Goal: Transaction & Acquisition: Purchase product/service

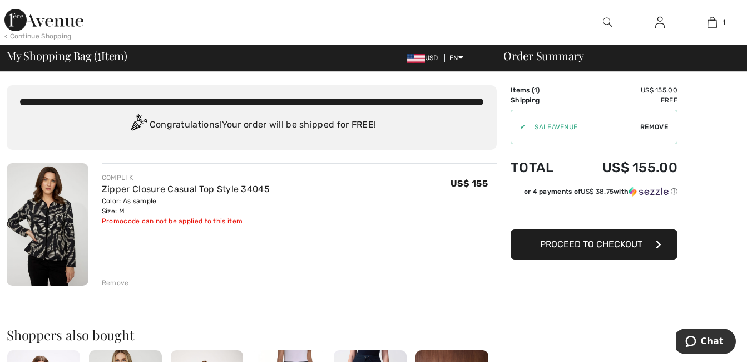
click at [600, 245] on span "Proceed to Checkout" at bounding box center [591, 244] width 102 height 11
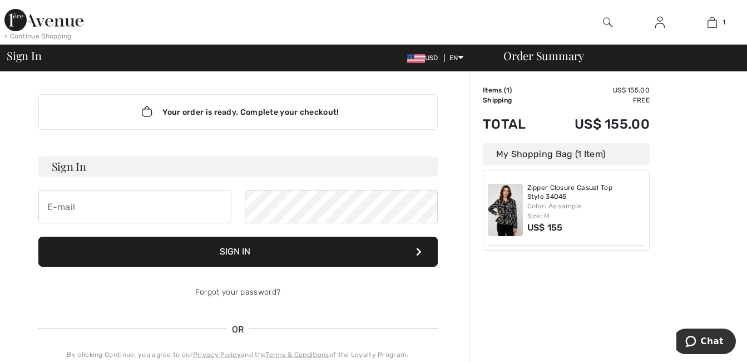
type input "dianeadcock@hotmail.com"
click at [229, 244] on button "Sign In" at bounding box center [237, 251] width 399 height 30
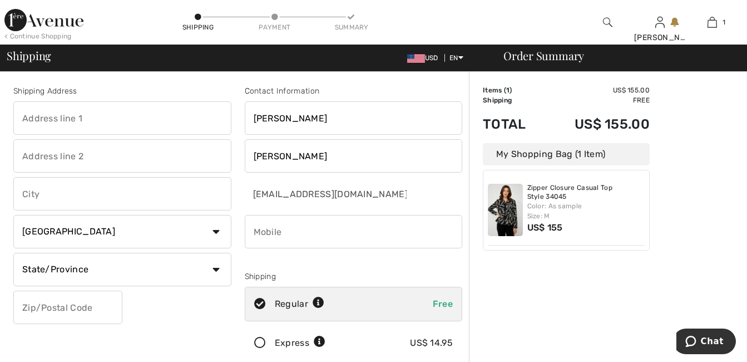
scroll to position [167, 0]
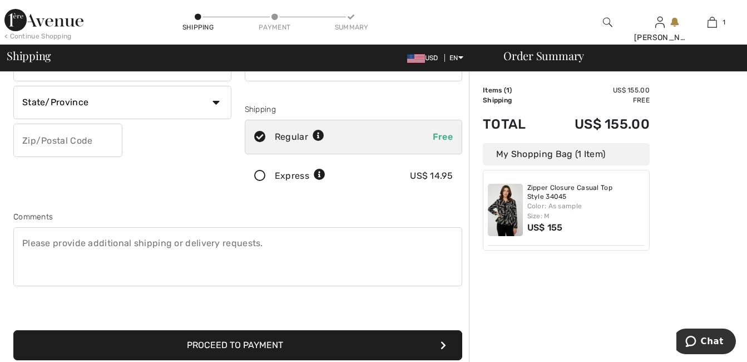
click at [287, 341] on button "Proceed to Payment" at bounding box center [237, 345] width 449 height 30
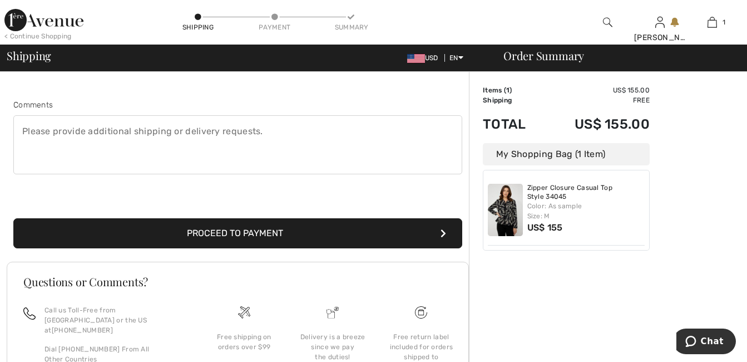
scroll to position [385, 0]
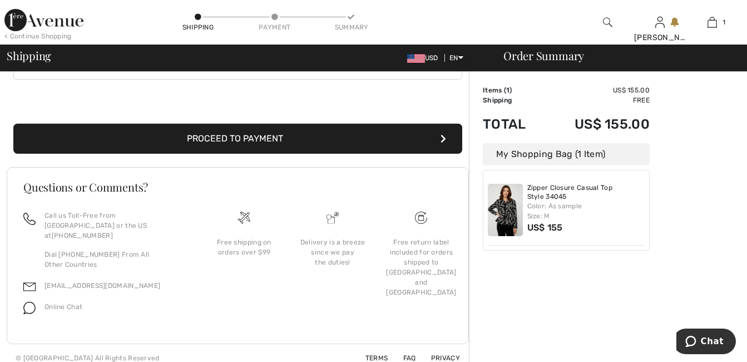
click at [239, 136] on button "Proceed to Payment" at bounding box center [237, 139] width 449 height 30
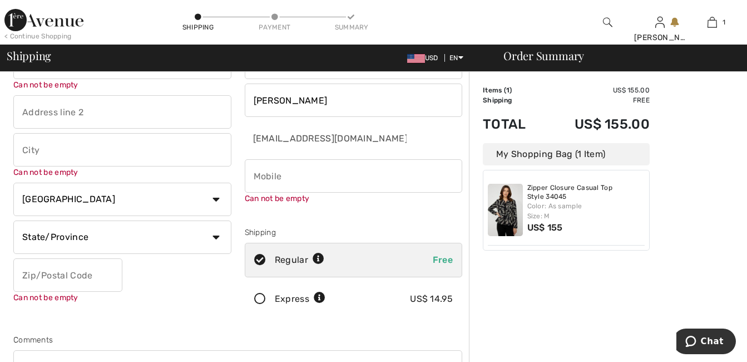
scroll to position [223, 0]
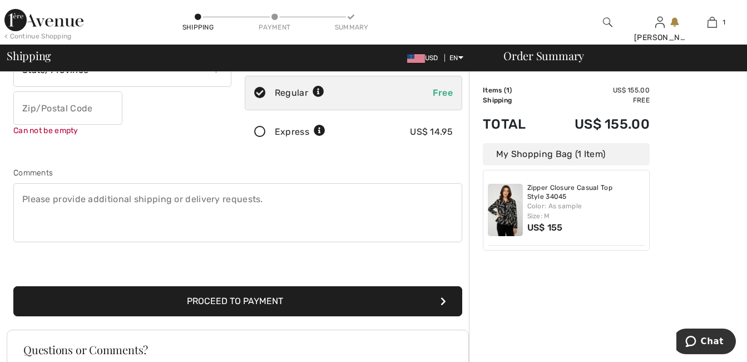
click at [445, 298] on icon "submit" at bounding box center [444, 301] width 6 height 9
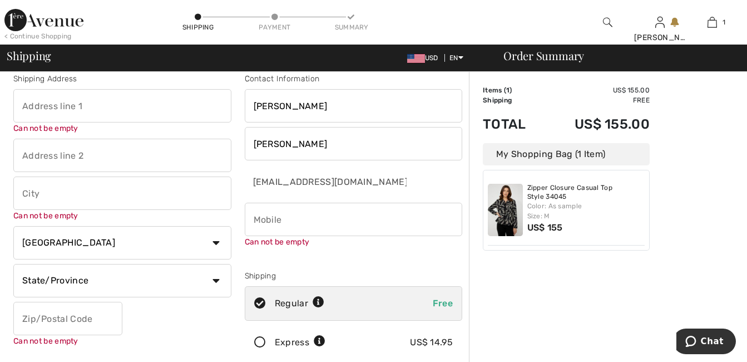
scroll to position [0, 0]
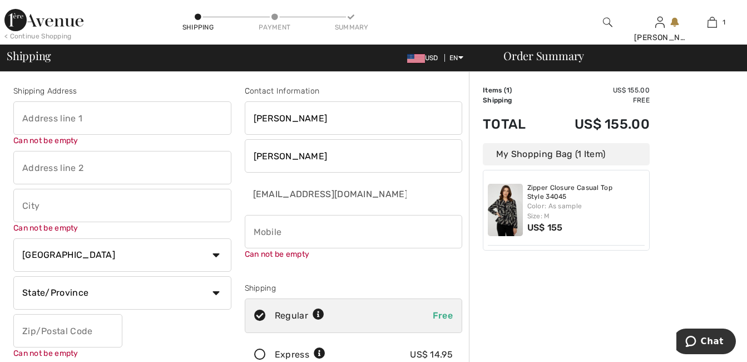
click at [99, 122] on input "text" at bounding box center [122, 117] width 218 height 33
type input "110 Broadview Terrace"
type input "110 BROADVIEW TERR"
type input "Dalton,GA"
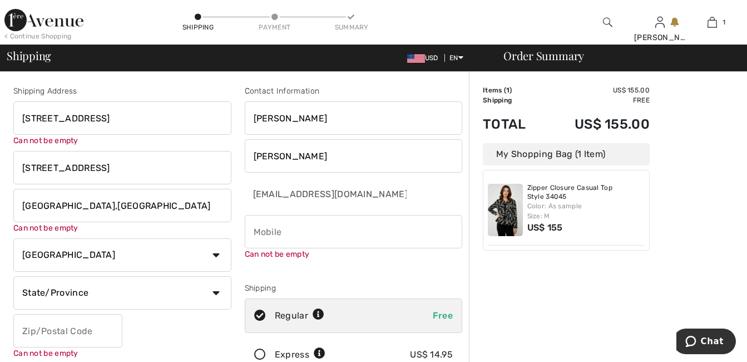
select select "US"
select select "GA"
type input "30720"
type input "7062786230"
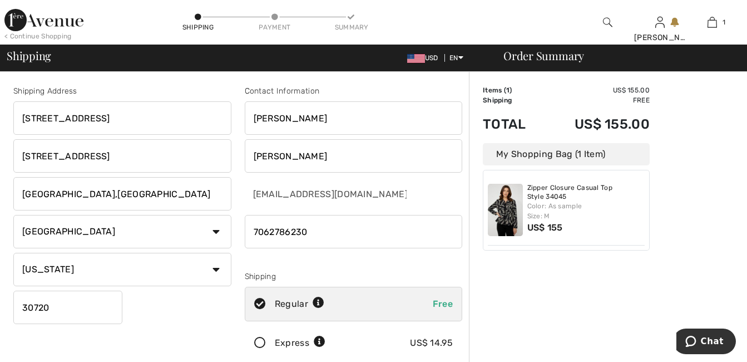
click at [128, 155] on input "110 BROADVIEW TERR" at bounding box center [122, 155] width 218 height 33
type input "1"
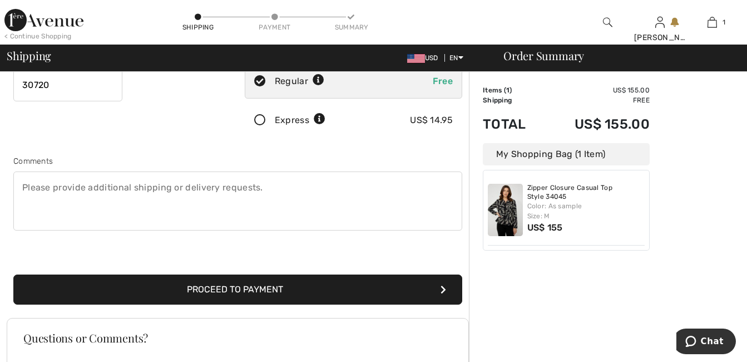
scroll to position [278, 0]
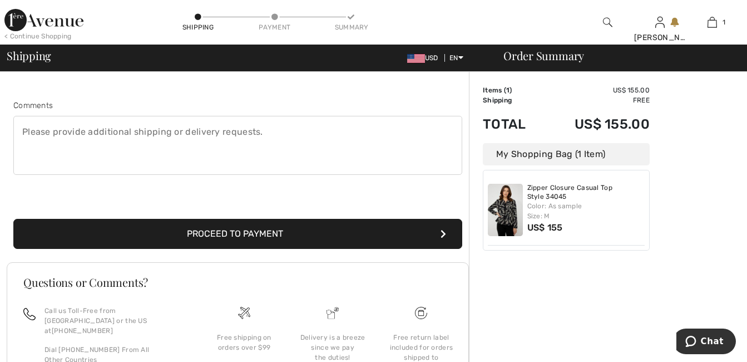
click at [436, 231] on button "Proceed to Payment" at bounding box center [237, 234] width 449 height 30
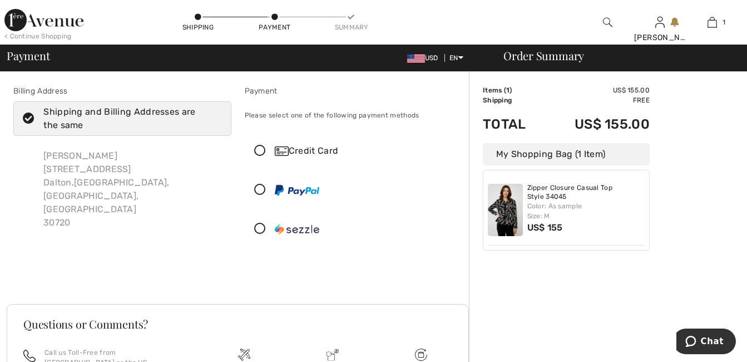
click at [256, 148] on icon at bounding box center [259, 151] width 29 height 12
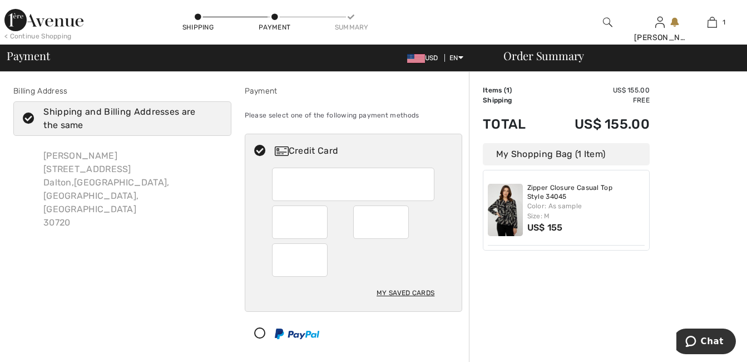
scroll to position [111, 0]
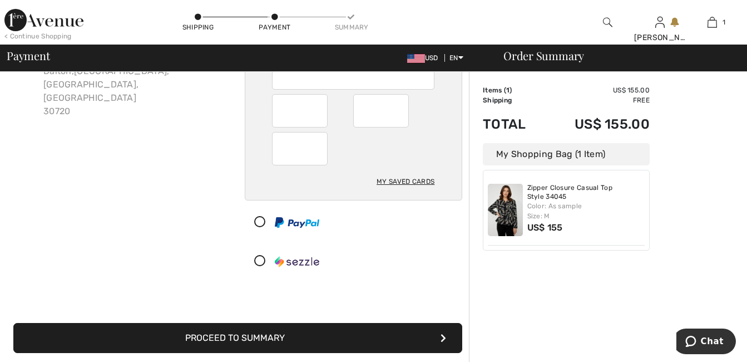
click at [412, 335] on button "Proceed to Summary" at bounding box center [237, 338] width 449 height 30
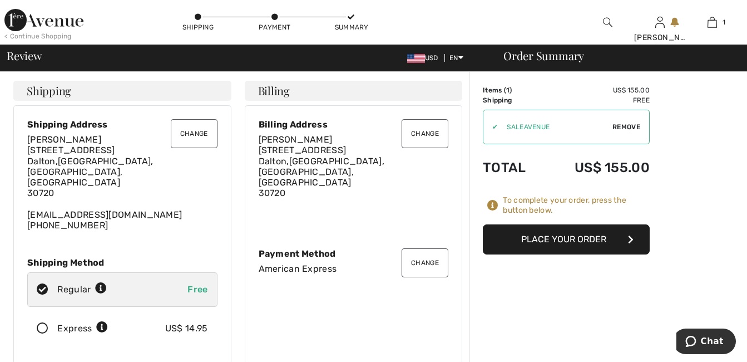
click at [188, 130] on button "Change" at bounding box center [194, 133] width 47 height 29
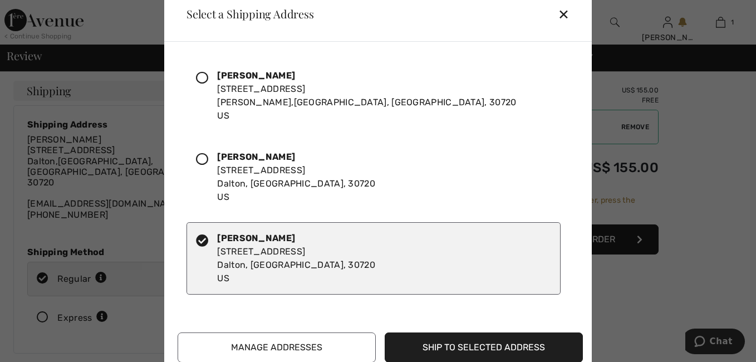
click at [451, 345] on button "Ship to Selected Address" at bounding box center [483, 347] width 198 height 30
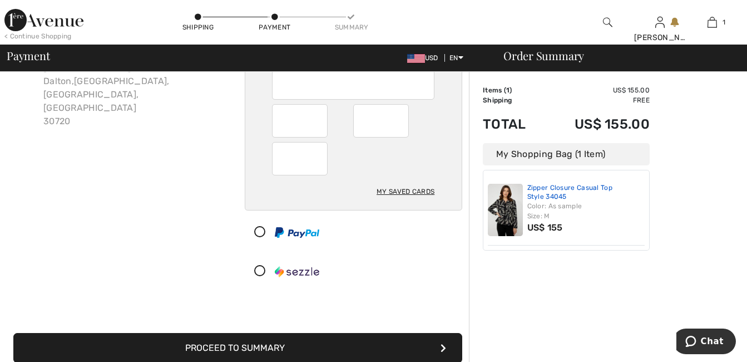
click at [565, 200] on link "Zipper Closure Casual Top Style 34045" at bounding box center [586, 192] width 118 height 17
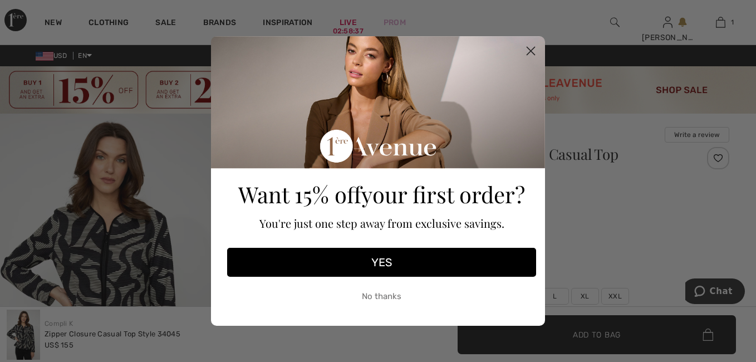
click at [384, 292] on button "No thanks" at bounding box center [381, 296] width 309 height 28
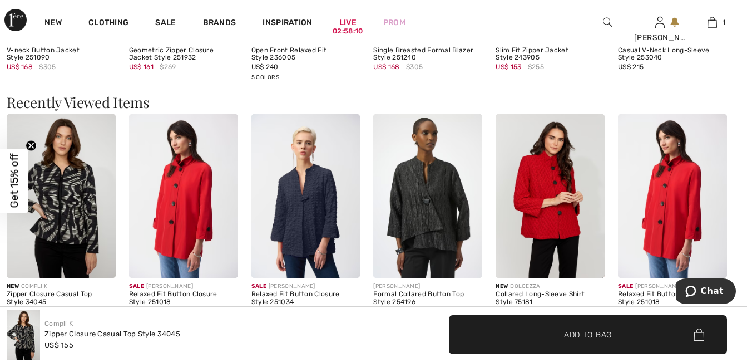
scroll to position [1335, 0]
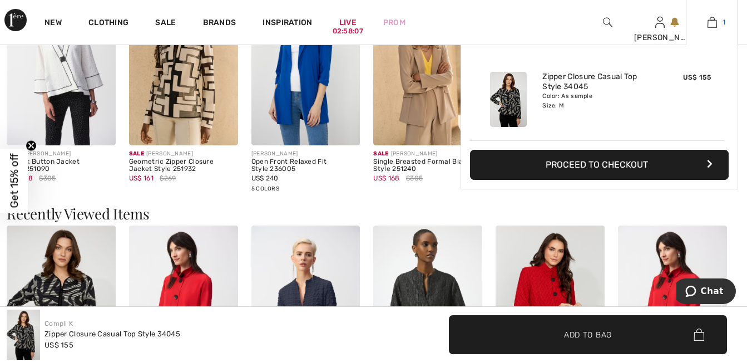
click at [718, 24] on link "1" at bounding box center [712, 22] width 51 height 13
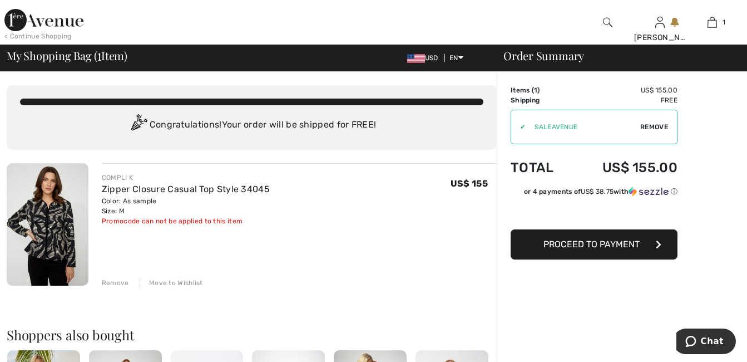
click at [593, 241] on span "Proceed to Payment" at bounding box center [592, 244] width 96 height 11
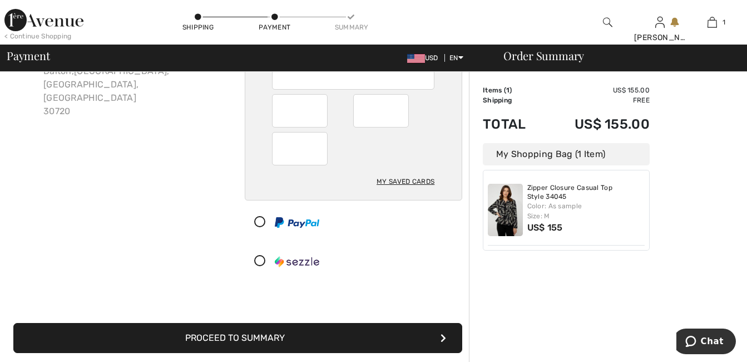
scroll to position [167, 0]
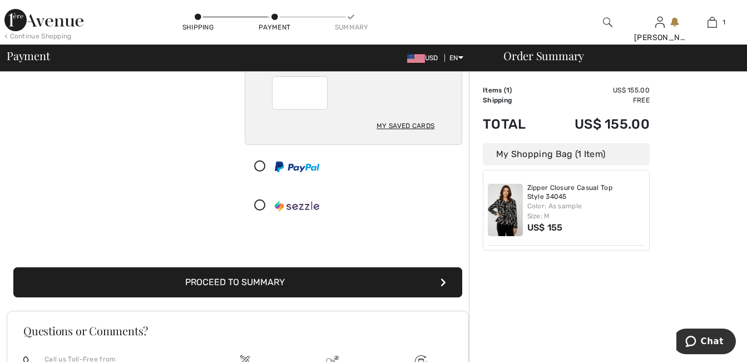
click at [343, 279] on button "Proceed to Summary" at bounding box center [237, 282] width 449 height 30
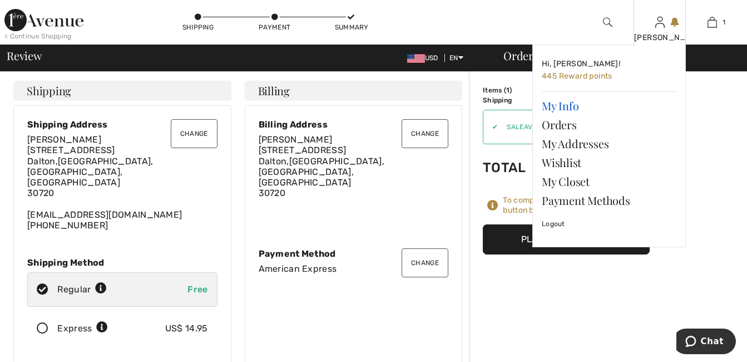
click at [580, 108] on link "My Info" at bounding box center [609, 105] width 135 height 19
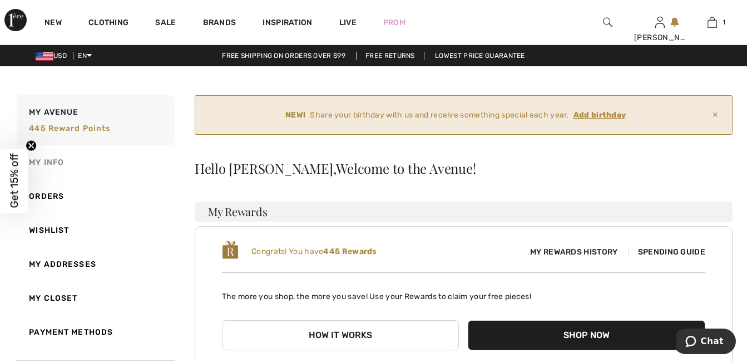
click at [56, 154] on link "My Info" at bounding box center [94, 162] width 160 height 34
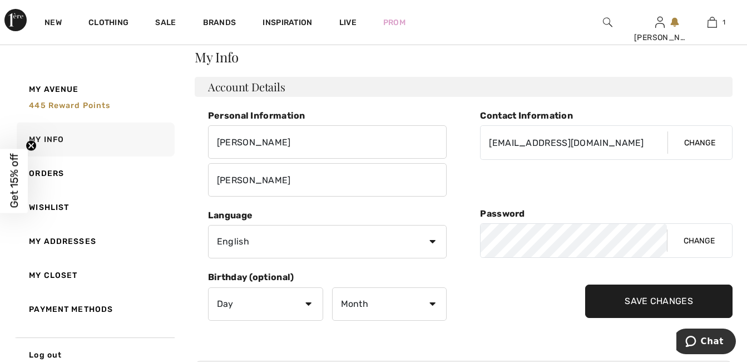
scroll to position [223, 0]
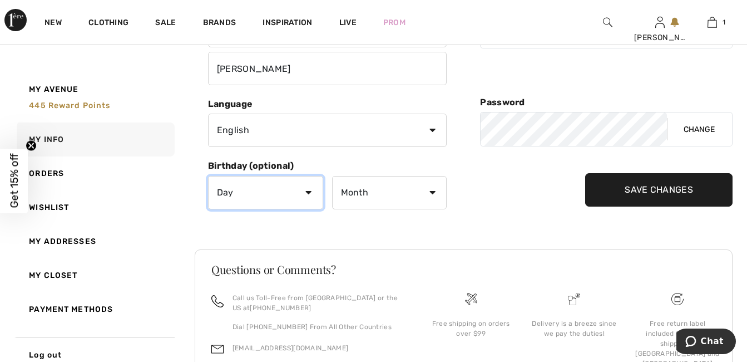
click at [305, 193] on select "Day 1 2 3 4 5 6 7 8 9 10 11 12 13 14 15 16 17 18 19 20 21 22 23 24 25 26 27 28 …" at bounding box center [265, 192] width 115 height 33
click at [208, 176] on select "Day 1 2 3 4 5 6 7 8 9 10 11 12 13 14 15 16 17 18 19 20 21 22 23 24 25 26 27 28 …" at bounding box center [265, 192] width 115 height 33
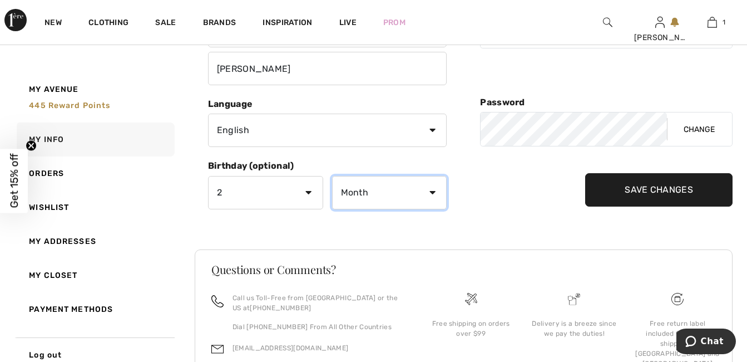
click at [426, 190] on select "Month January February March April May June July August September October Novem…" at bounding box center [389, 192] width 115 height 33
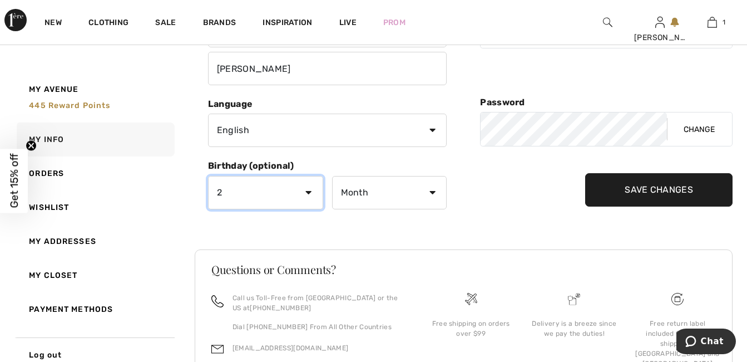
click at [303, 195] on select "Day 1 2 3 4 5 6 7 8 9 10 11 12 13 14 15 16 17 18 19 20 21 22 23 24 25 26 27 28 …" at bounding box center [265, 192] width 115 height 33
select select "7"
click at [208, 176] on select "Day 1 2 3 4 5 6 7 8 9 10 11 12 13 14 15 16 17 18 19 20 21 22 23 24 25 26 27 28 …" at bounding box center [265, 192] width 115 height 33
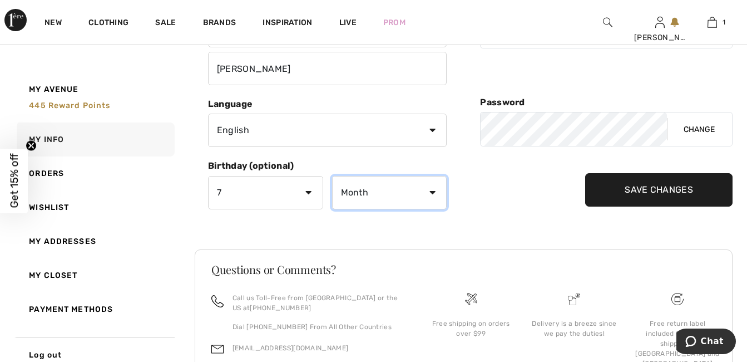
click at [426, 193] on select "Month January February March April May June July August September October Novem…" at bounding box center [389, 192] width 115 height 33
select select "2"
click at [332, 176] on select "Month January February March April May June July August September October Novem…" at bounding box center [389, 192] width 115 height 33
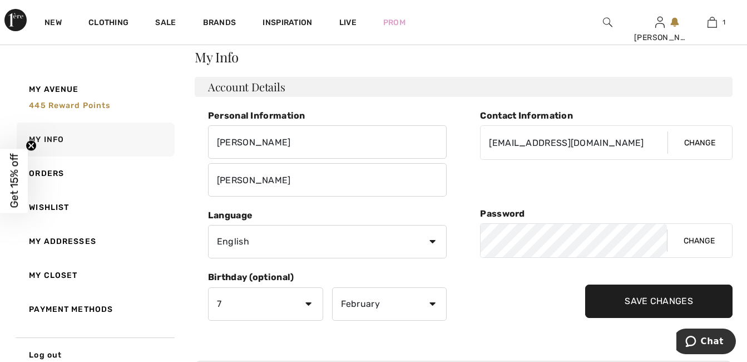
click at [639, 292] on input "Save Changes" at bounding box center [658, 300] width 147 height 33
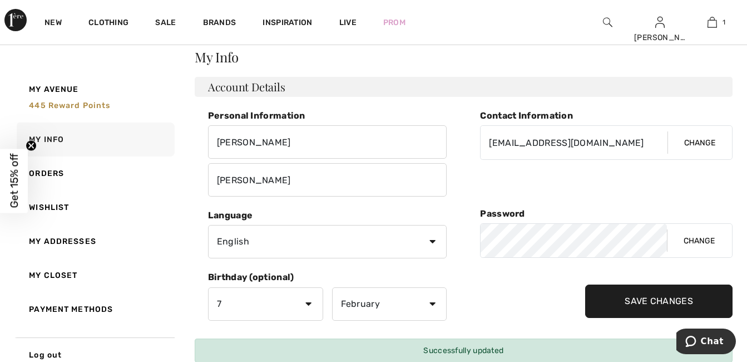
scroll to position [0, 0]
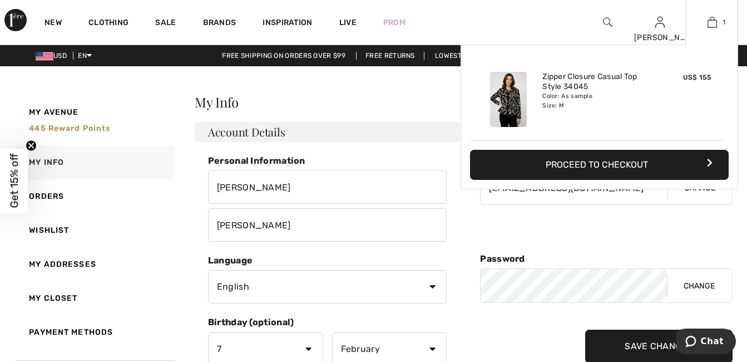
click at [615, 161] on button "Proceed to Checkout" at bounding box center [599, 165] width 259 height 30
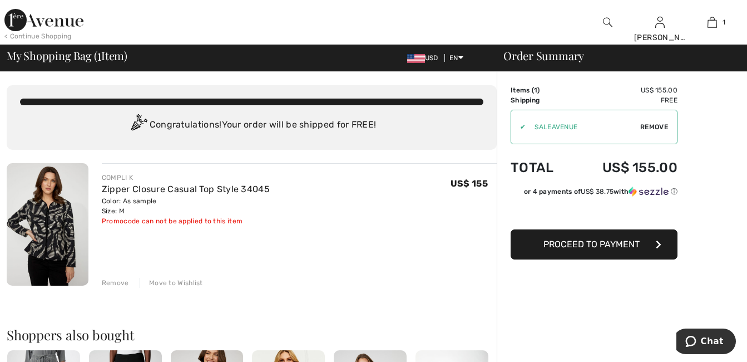
click at [604, 245] on span "Proceed to Payment" at bounding box center [592, 244] width 96 height 11
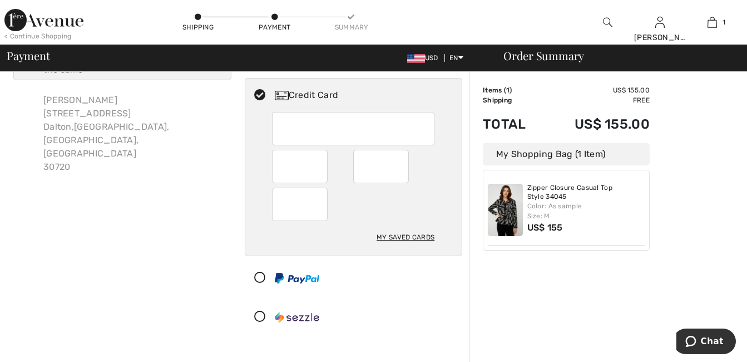
scroll to position [111, 0]
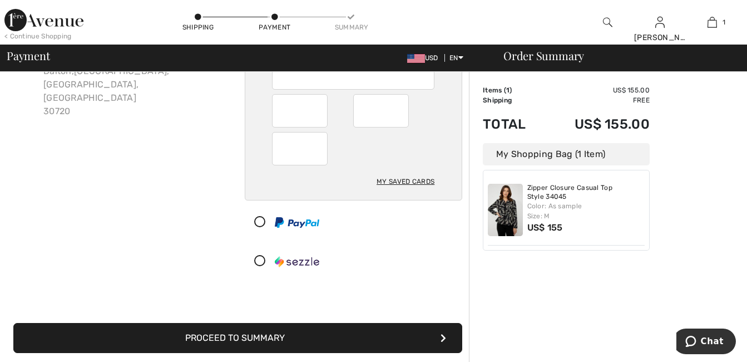
click at [406, 332] on button "Proceed to Summary" at bounding box center [237, 338] width 449 height 30
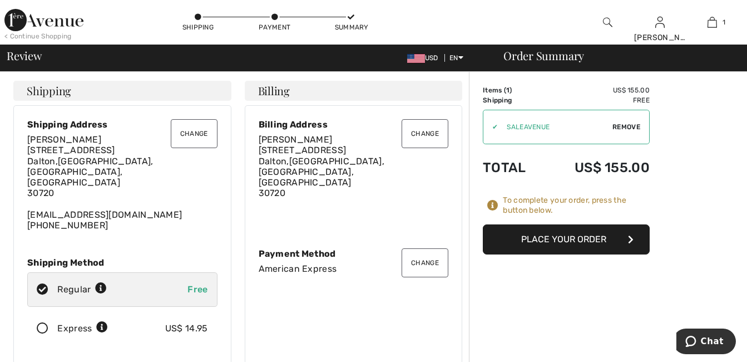
click at [184, 138] on button "Change" at bounding box center [194, 133] width 47 height 29
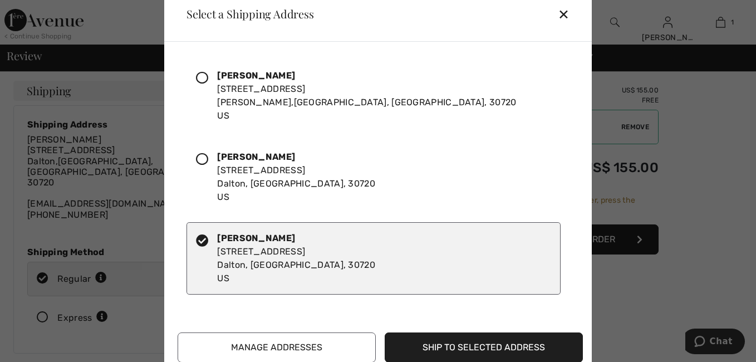
click at [205, 159] on icon at bounding box center [202, 159] width 12 height 12
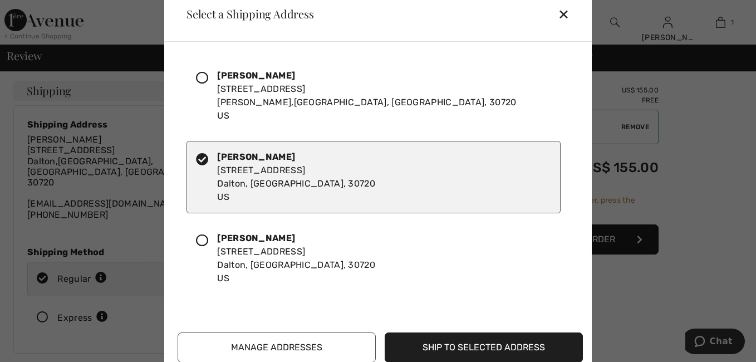
click at [471, 348] on button "Ship to Selected Address" at bounding box center [483, 347] width 198 height 30
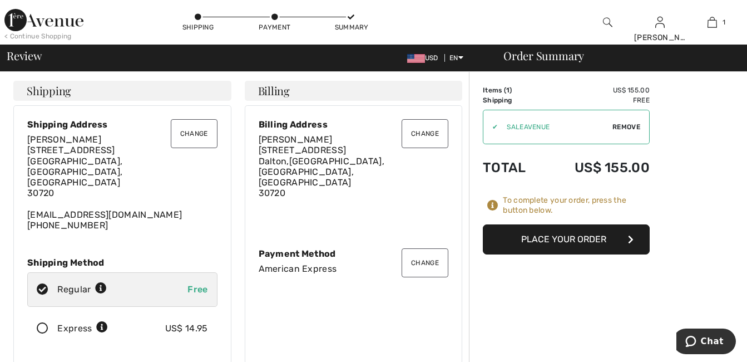
click at [560, 239] on button "Place Your Order" at bounding box center [566, 239] width 167 height 30
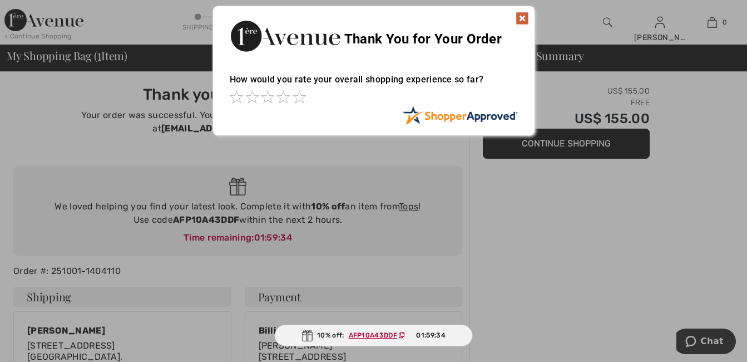
click at [520, 17] on img at bounding box center [522, 18] width 13 height 13
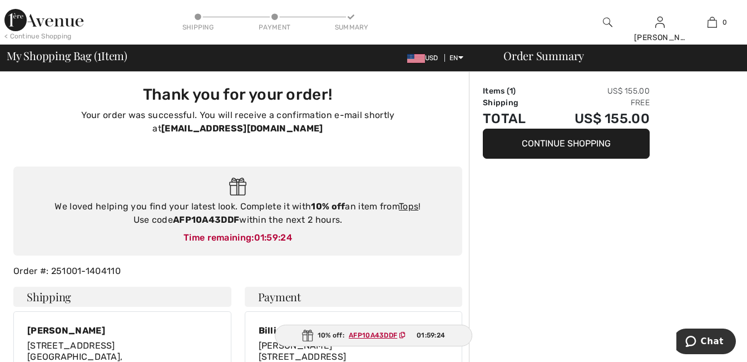
click at [566, 142] on button "Continue Shopping" at bounding box center [566, 144] width 167 height 30
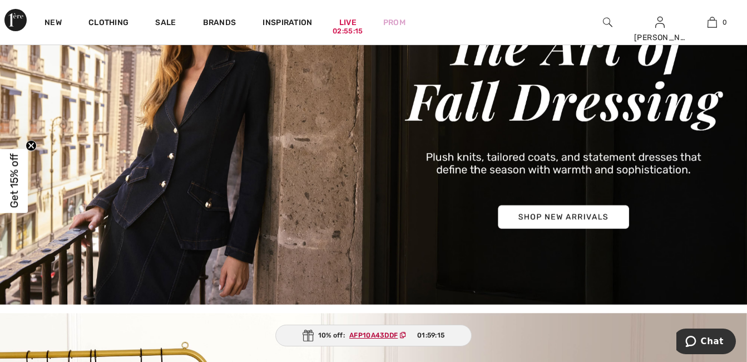
scroll to position [111, 0]
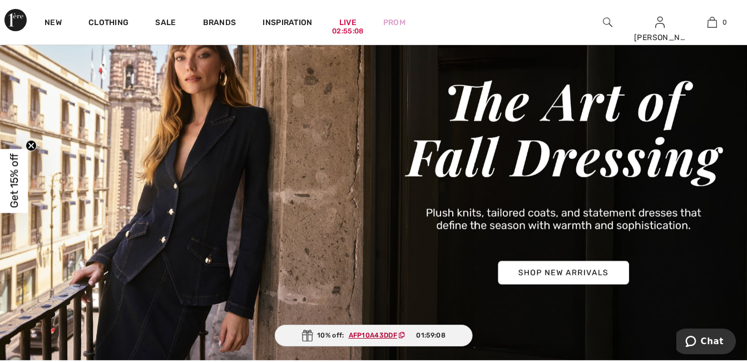
click at [192, 216] on img at bounding box center [373, 181] width 747 height 358
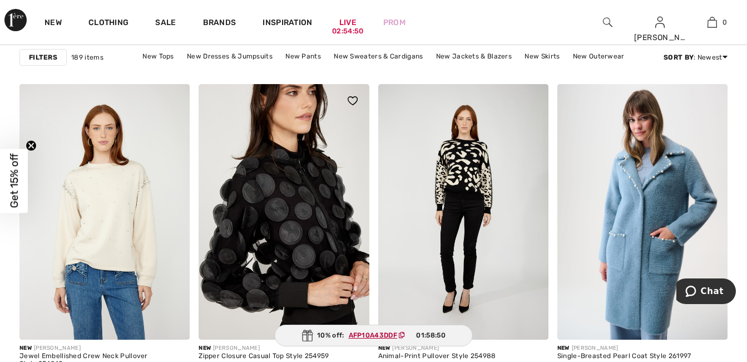
scroll to position [2337, 0]
